Goal: Task Accomplishment & Management: Manage account settings

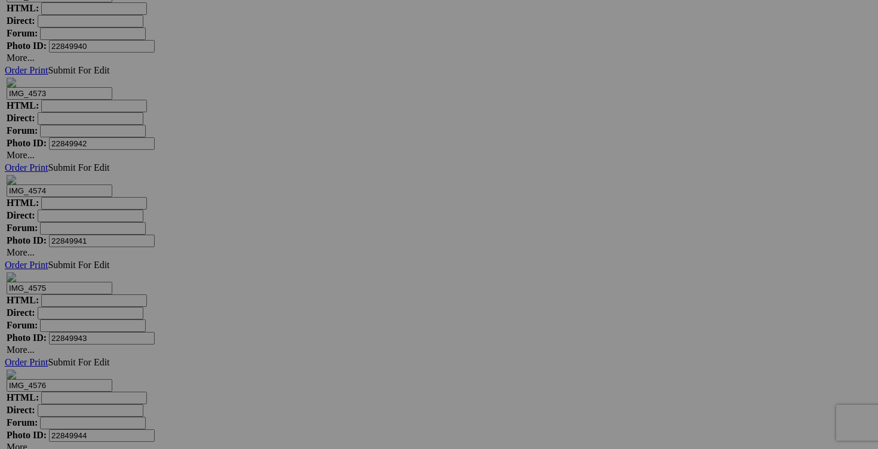
scroll to position [10792, 0]
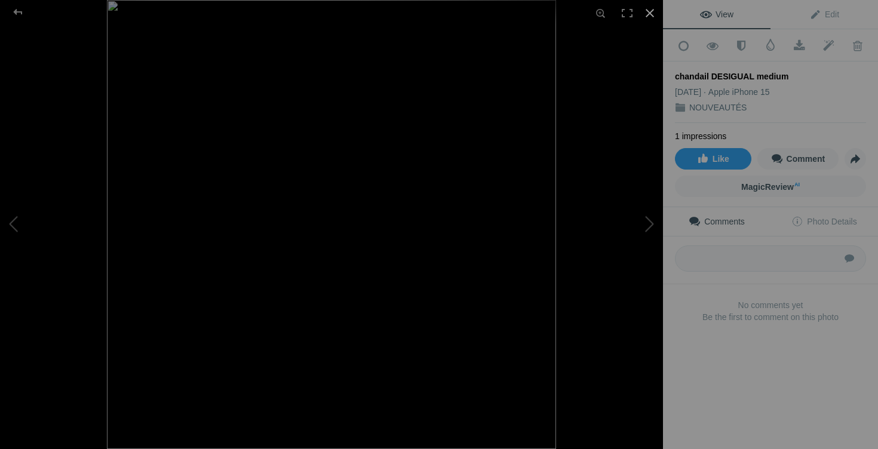
click at [647, 13] on div at bounding box center [649, 13] width 26 height 26
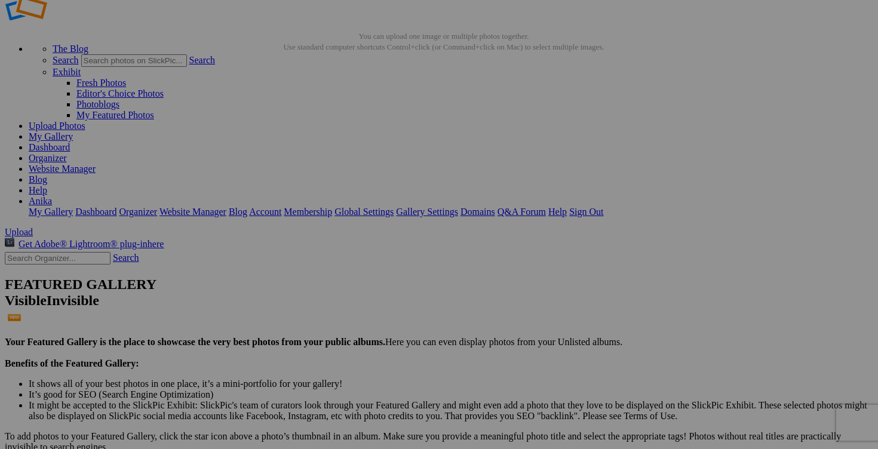
scroll to position [35, 0]
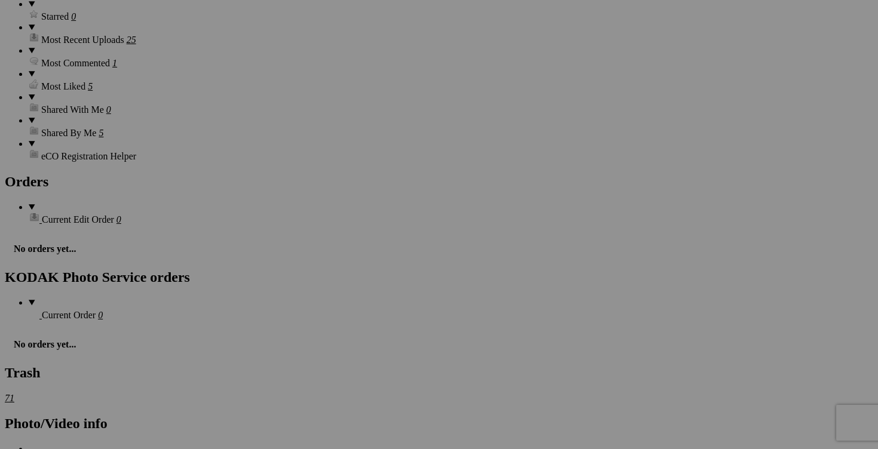
scroll to position [1770, 0]
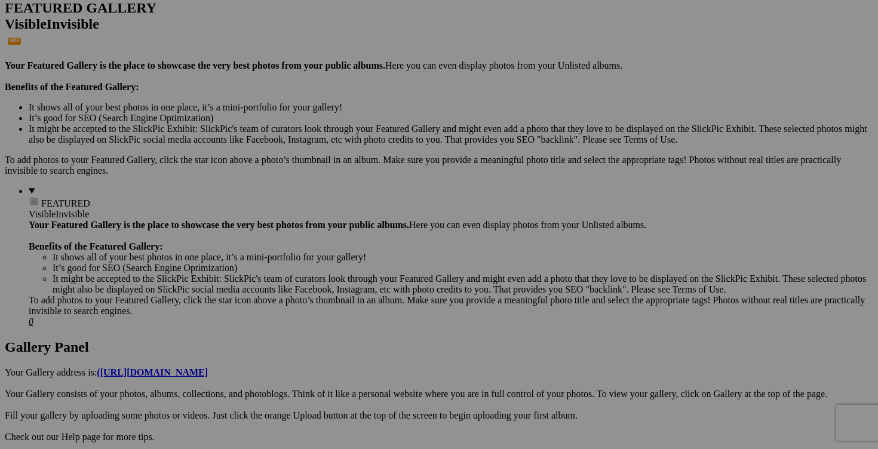
scroll to position [302, 0]
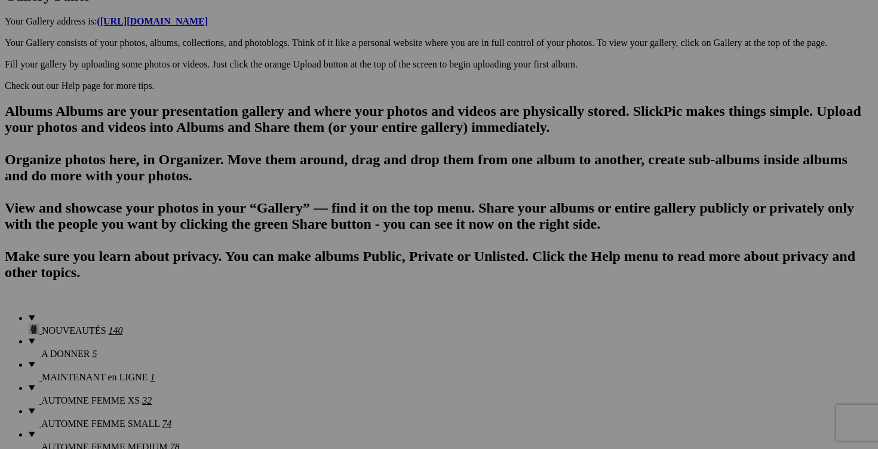
scroll to position [649, 0]
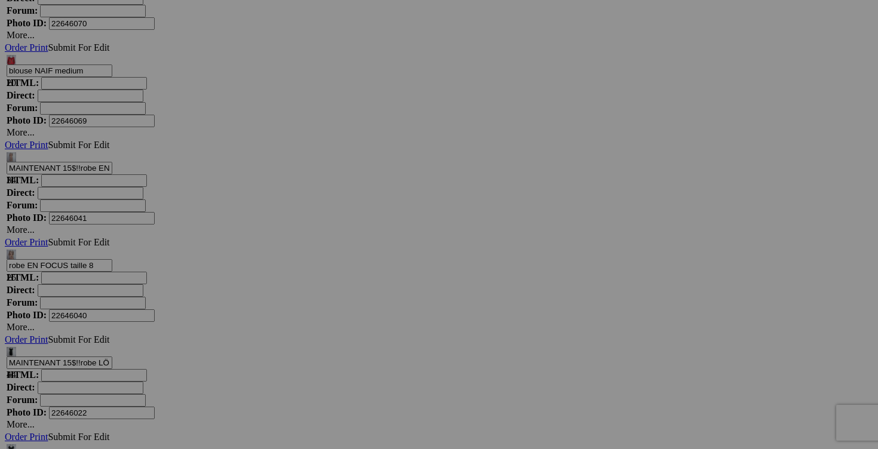
scroll to position [5192, 0]
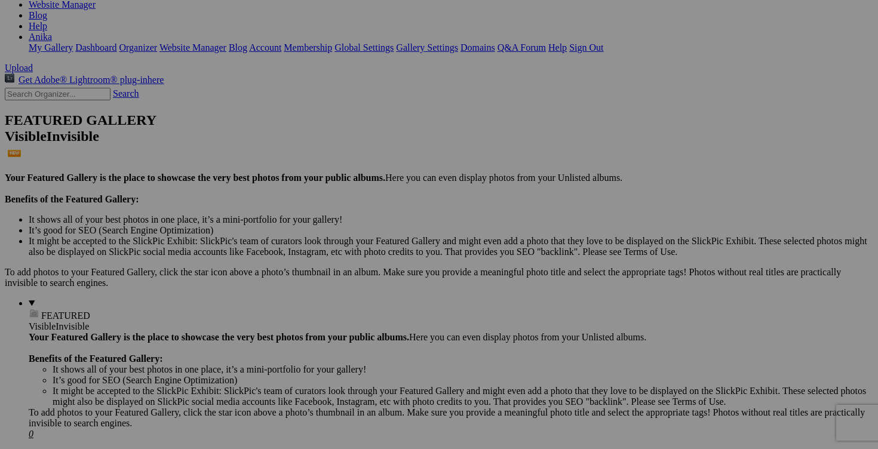
scroll to position [0, 0]
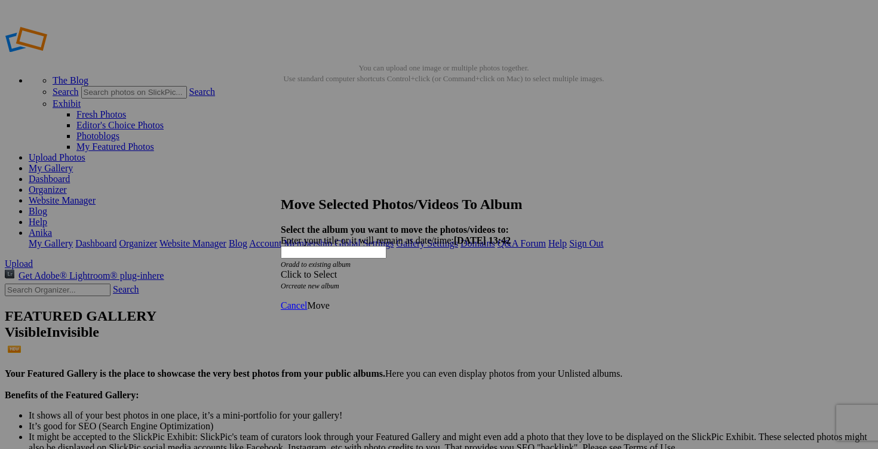
click at [281, 269] on span at bounding box center [281, 274] width 0 height 10
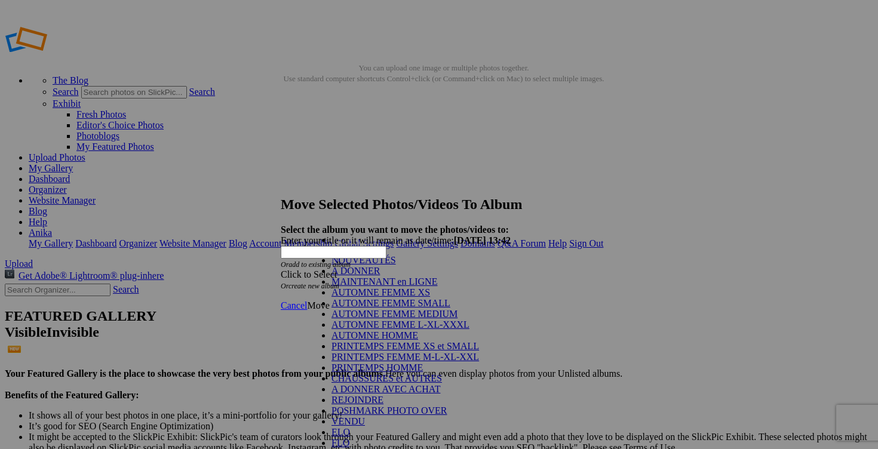
scroll to position [191, 0]
click at [343, 416] on link "VENDU" at bounding box center [347, 421] width 33 height 10
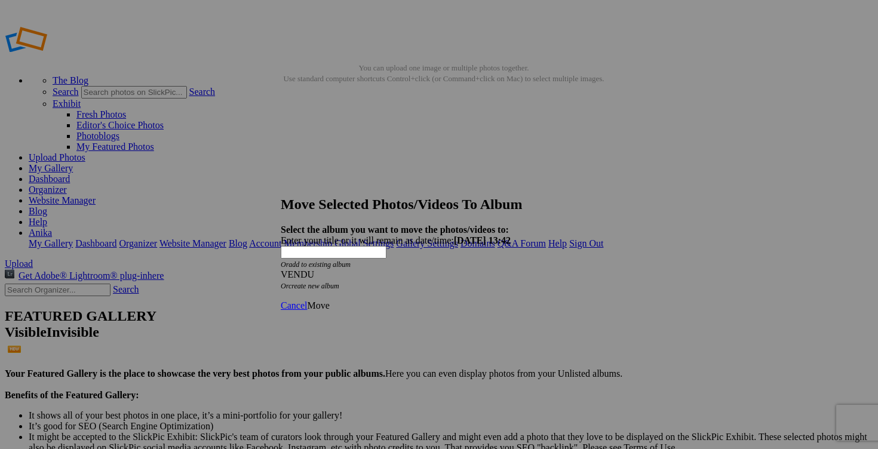
click at [329, 300] on span "Move" at bounding box center [318, 305] width 22 height 10
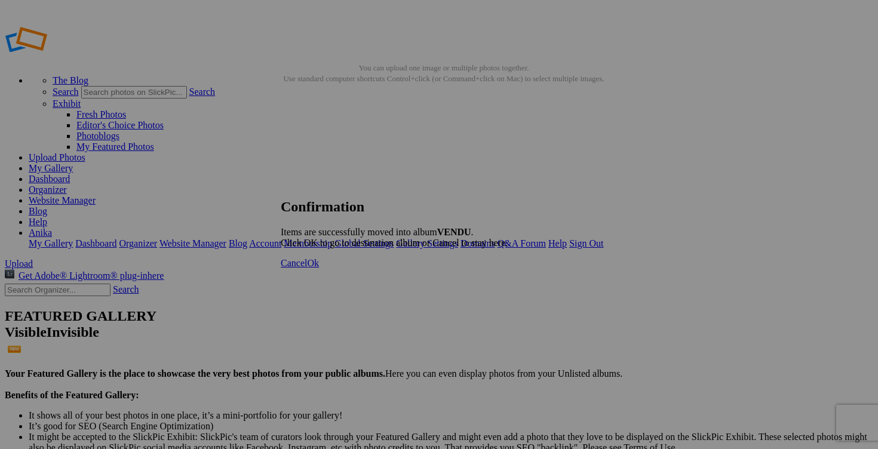
click at [307, 268] on link "Cancel" at bounding box center [294, 263] width 26 height 10
